Goal: Task Accomplishment & Management: Use online tool/utility

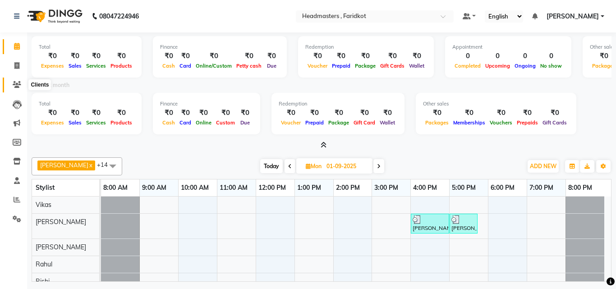
click at [14, 85] on icon at bounding box center [17, 84] width 9 height 7
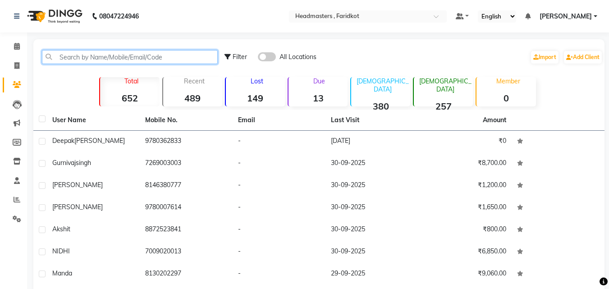
click at [105, 57] on input "text" at bounding box center [130, 57] width 176 height 14
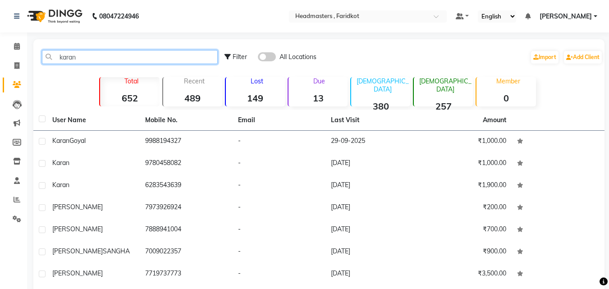
click at [149, 61] on input "karan" at bounding box center [130, 57] width 176 height 14
type input "k"
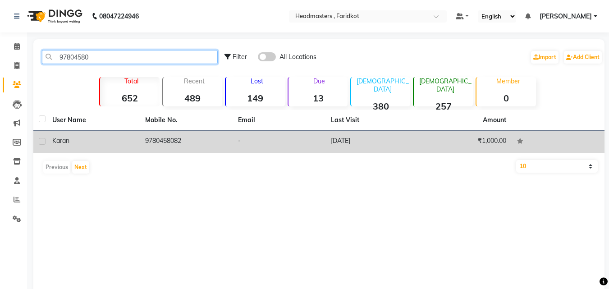
type input "97804580"
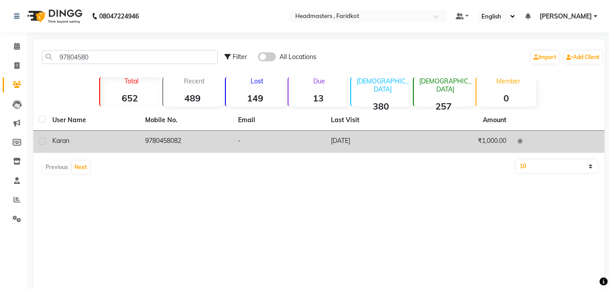
click at [324, 141] on td "-" at bounding box center [279, 142] width 93 height 22
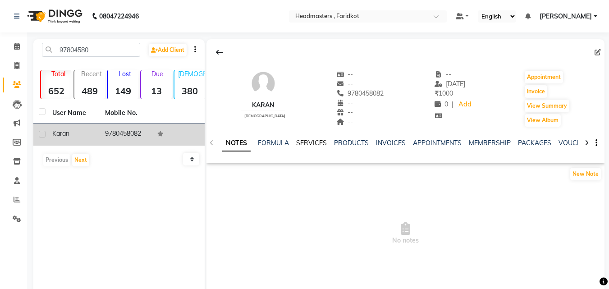
click at [305, 139] on link "SERVICES" at bounding box center [311, 143] width 31 height 8
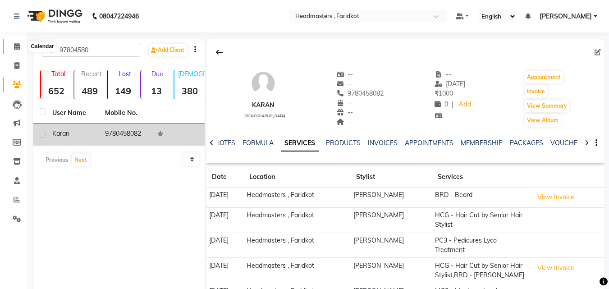
click at [14, 50] on span at bounding box center [17, 46] width 16 height 10
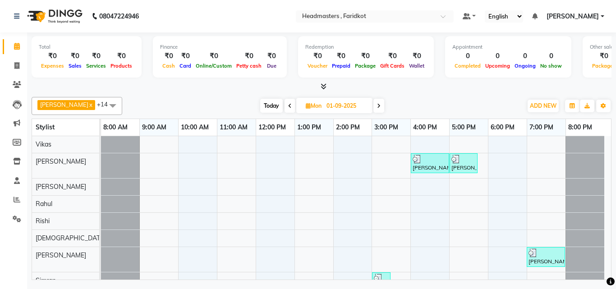
click at [288, 105] on icon at bounding box center [290, 105] width 4 height 5
type input "[DATE]"
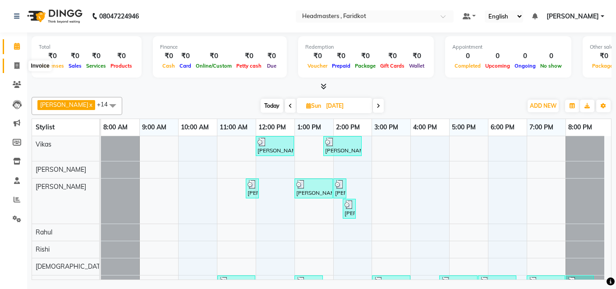
click at [16, 63] on icon at bounding box center [16, 65] width 5 height 7
select select "service"
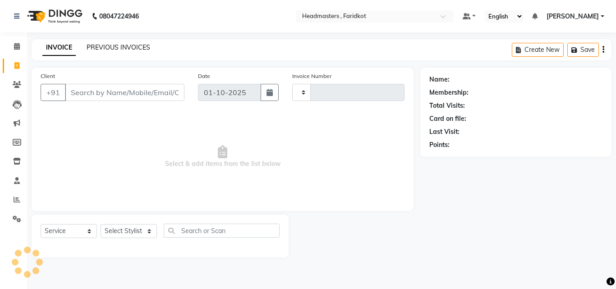
type input "1352"
select select "7919"
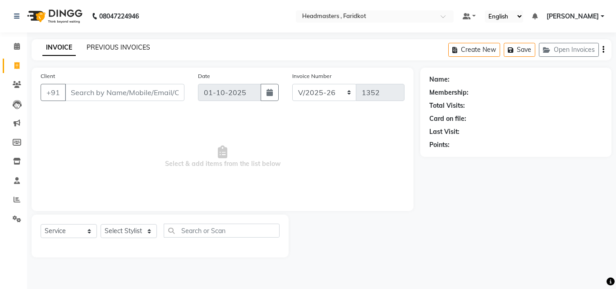
click at [129, 46] on link "PREVIOUS INVOICES" at bounding box center [119, 47] width 64 height 8
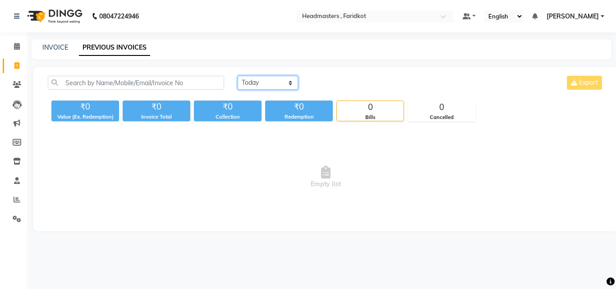
click at [286, 85] on select "[DATE] [DATE] Custom Range" at bounding box center [267, 83] width 60 height 14
select select "[DATE]"
click at [237, 76] on select "[DATE] [DATE] Custom Range" at bounding box center [267, 83] width 60 height 14
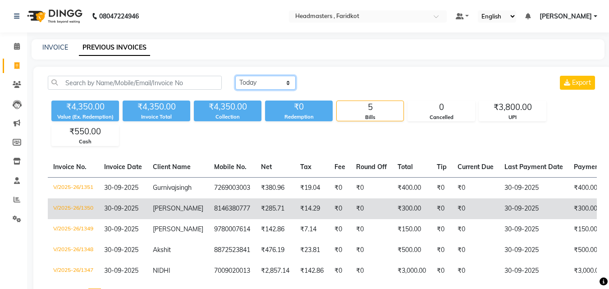
scroll to position [45, 0]
